Goal: Task Accomplishment & Management: Manage account settings

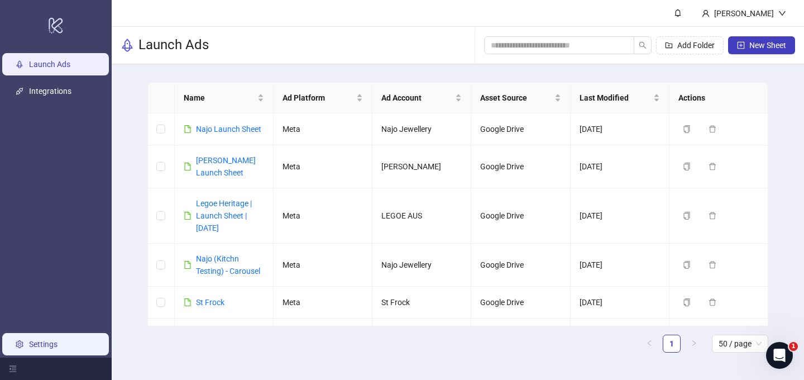
click at [44, 345] on link "Settings" at bounding box center [43, 344] width 28 height 9
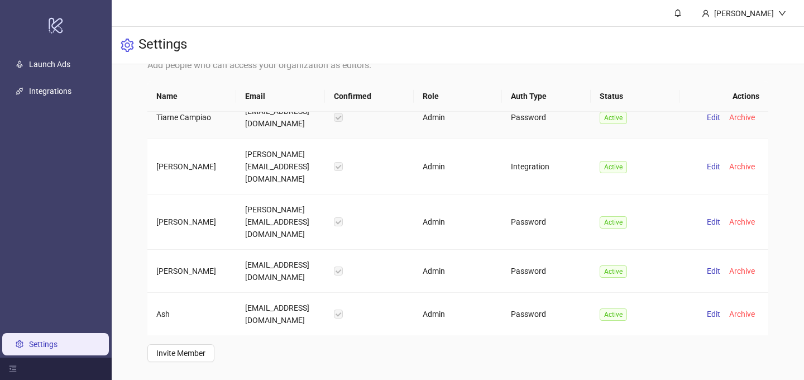
scroll to position [218, 0]
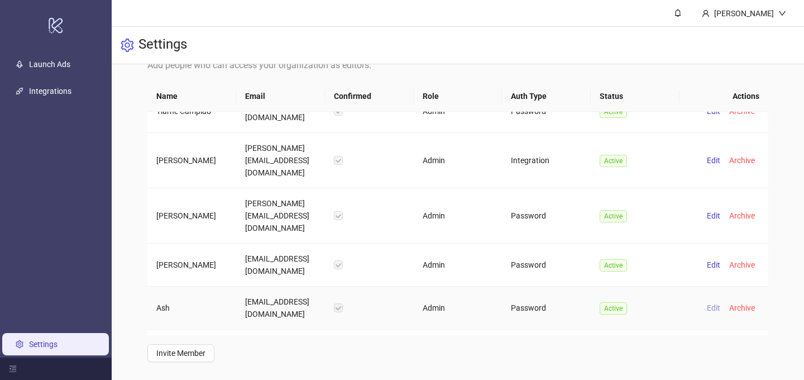
click at [713, 303] on span "Edit" at bounding box center [713, 307] width 13 height 9
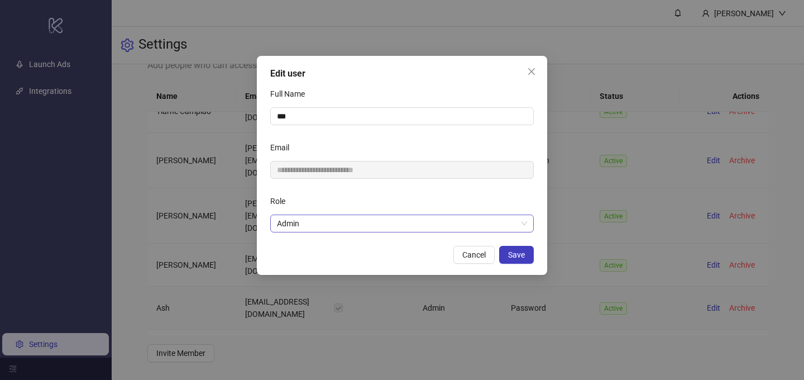
click at [456, 218] on span "Admin" at bounding box center [402, 223] width 250 height 17
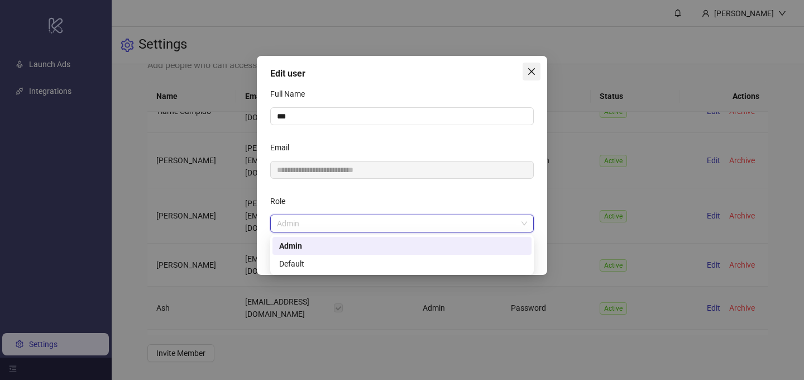
click at [529, 72] on icon "close" at bounding box center [531, 71] width 9 height 9
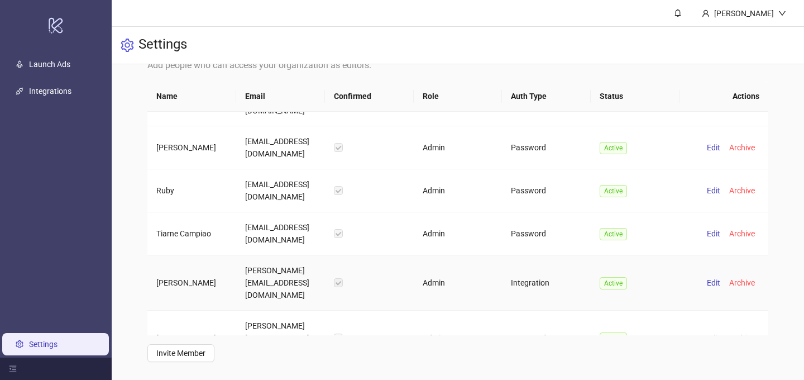
scroll to position [95, 0]
click at [740, 187] on span "Archive" at bounding box center [742, 191] width 26 height 9
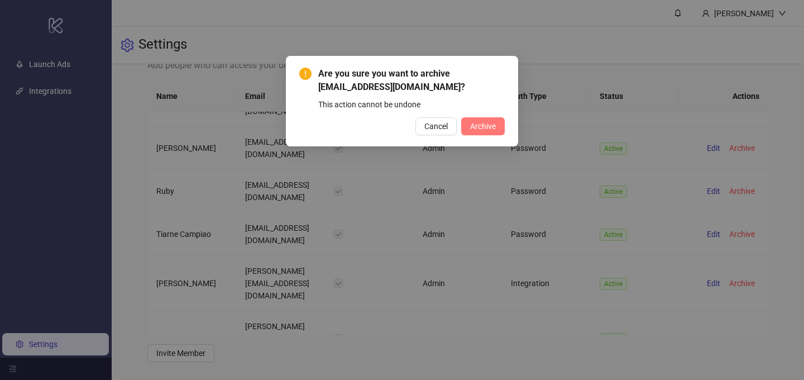
click at [489, 126] on span "Archive" at bounding box center [483, 126] width 26 height 9
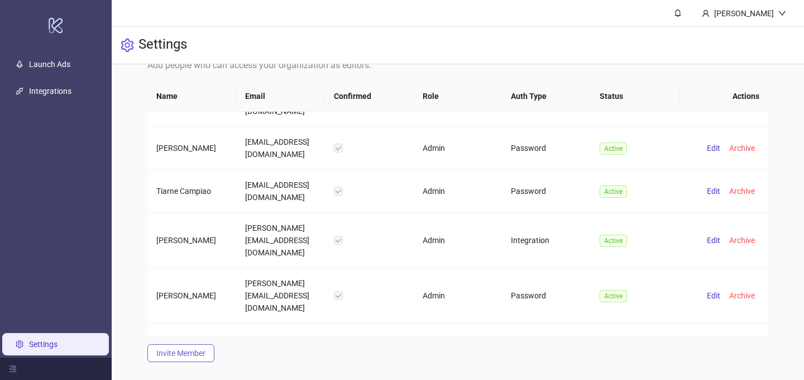
click at [175, 348] on span "Invite Member" at bounding box center [180, 352] width 49 height 9
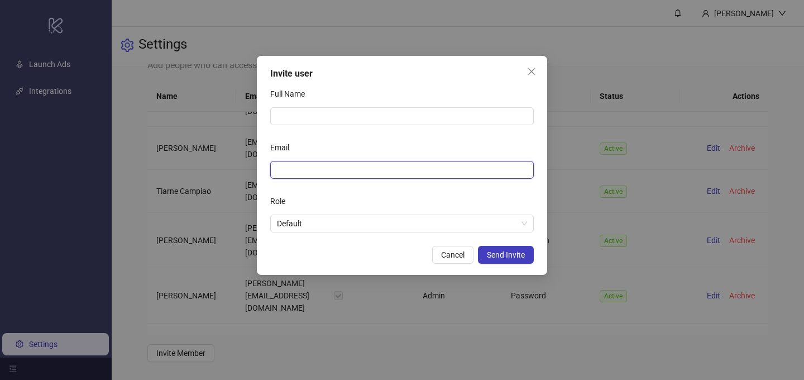
click at [324, 175] on input "Email" at bounding box center [401, 170] width 248 height 12
paste input "**********"
type input "**********"
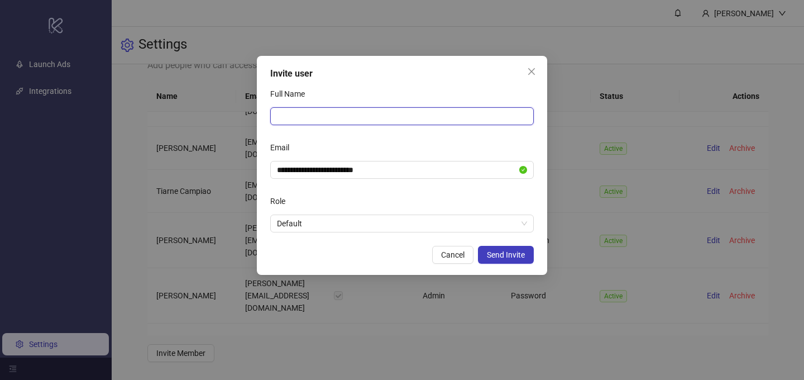
click at [333, 109] on input "Full Name" at bounding box center [402, 116] width 264 height 18
click at [363, 226] on span "Default" at bounding box center [402, 223] width 250 height 17
type input "**********"
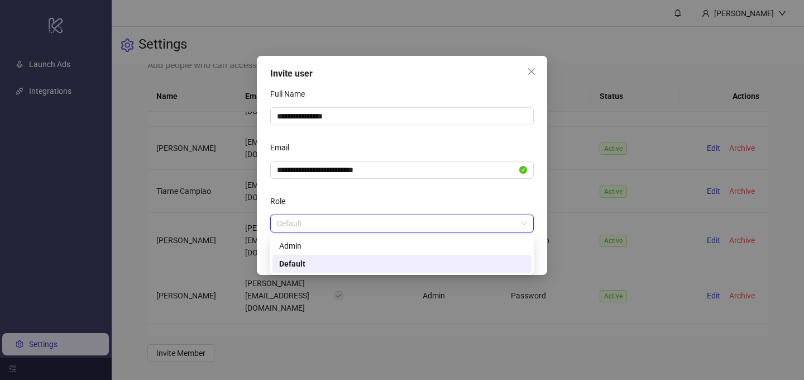
click at [374, 264] on div "Default" at bounding box center [402, 263] width 246 height 12
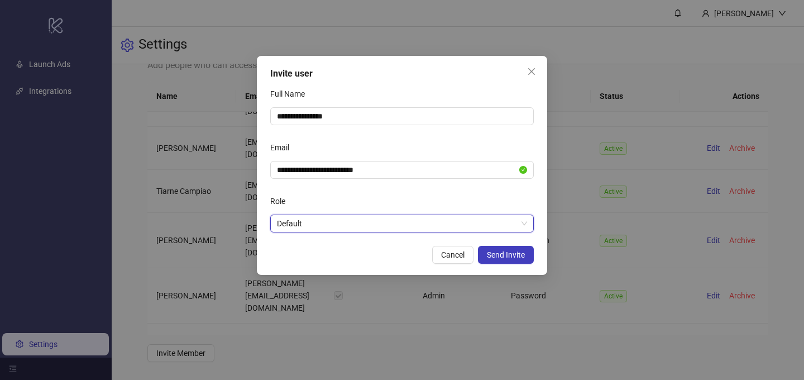
click at [503, 224] on span "Default" at bounding box center [402, 223] width 250 height 17
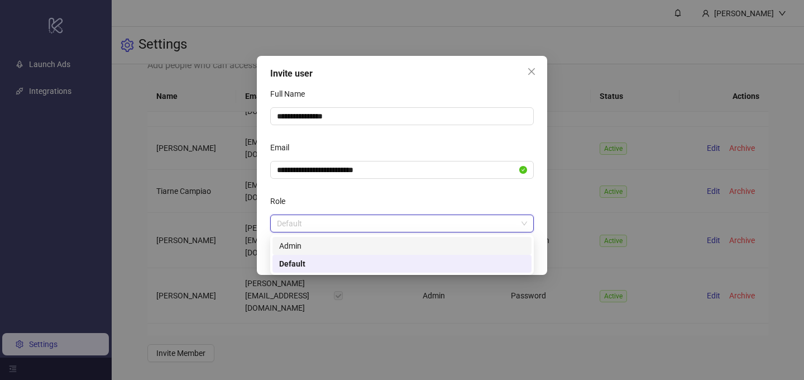
click at [427, 250] on div "Admin" at bounding box center [402, 246] width 246 height 12
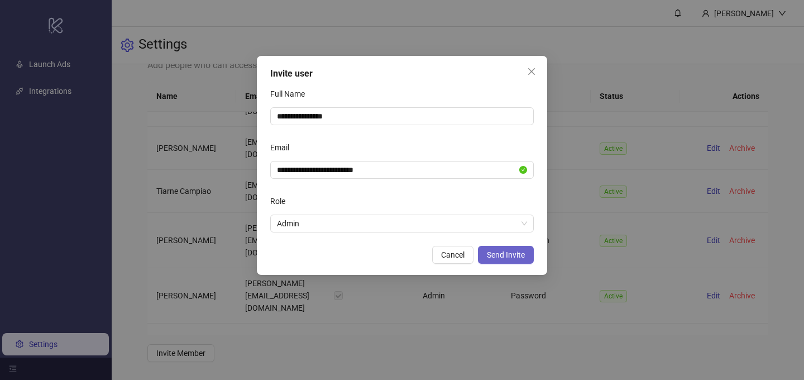
click at [515, 262] on button "Send Invite" at bounding box center [506, 255] width 56 height 18
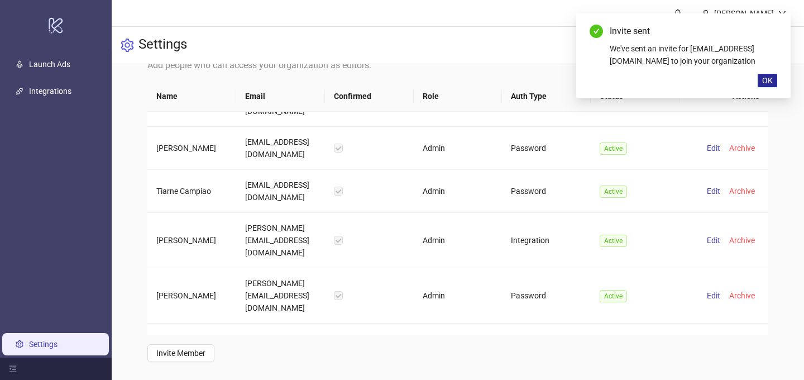
click at [768, 85] on span "OK" at bounding box center [767, 80] width 11 height 9
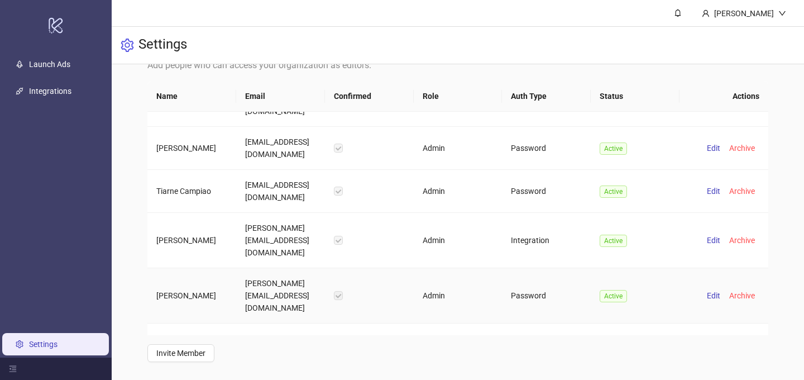
scroll to position [82, 0]
